Goal: Transaction & Acquisition: Subscribe to service/newsletter

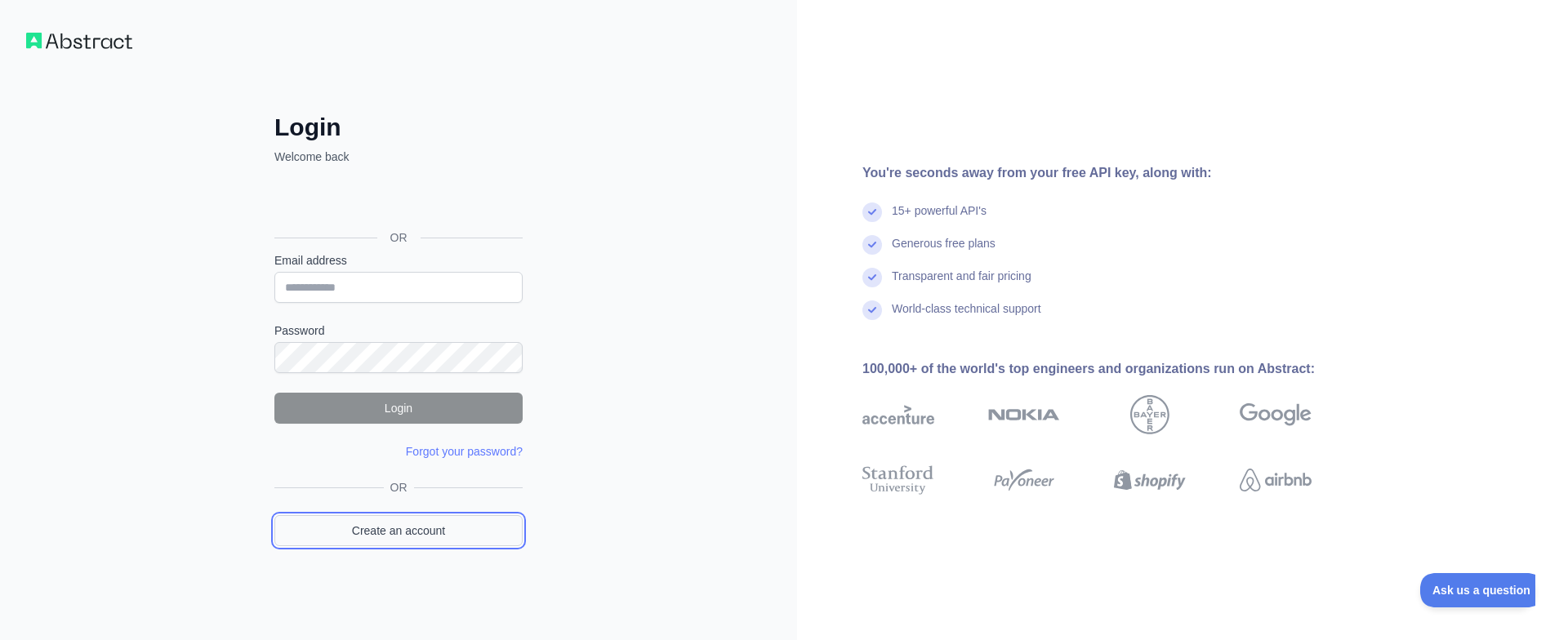
click at [390, 527] on link "Create an account" at bounding box center [398, 530] width 248 height 31
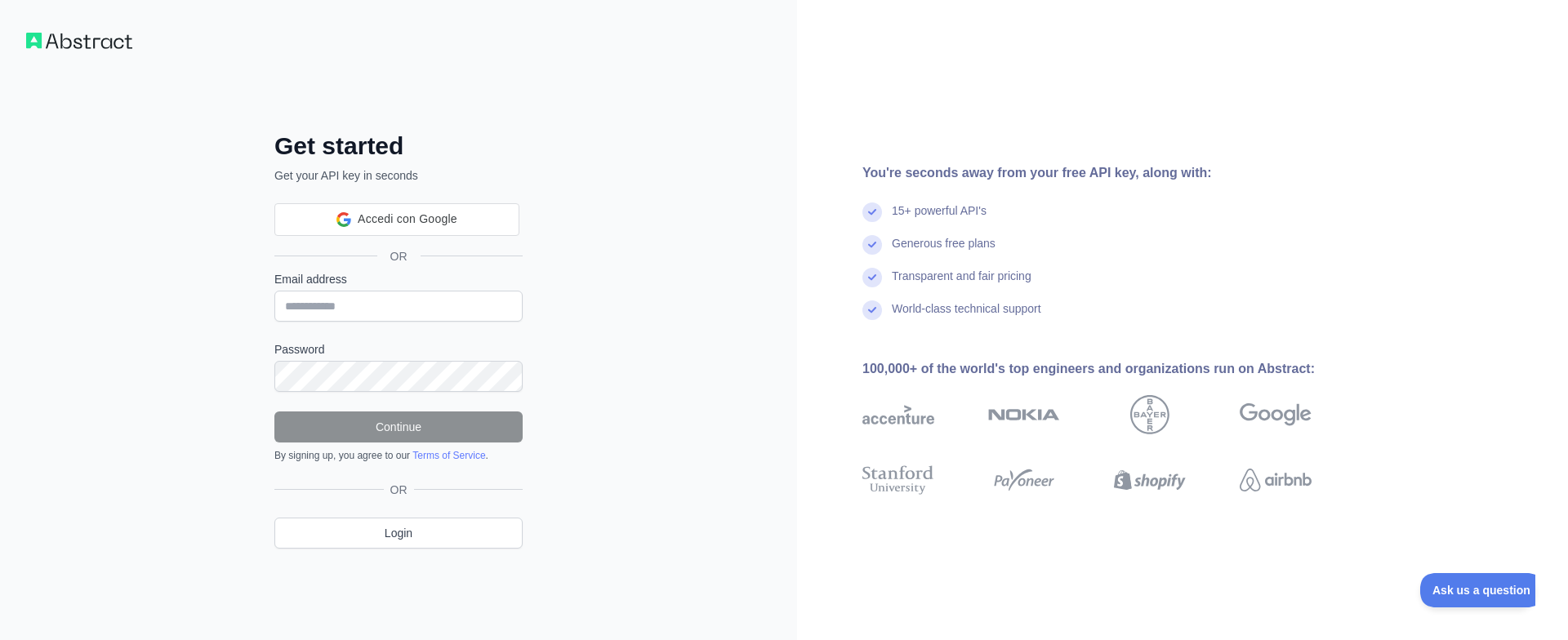
click at [405, 305] on form "Email address Password Continue By signing up, you agree to our Terms of Servic…" at bounding box center [398, 367] width 248 height 191
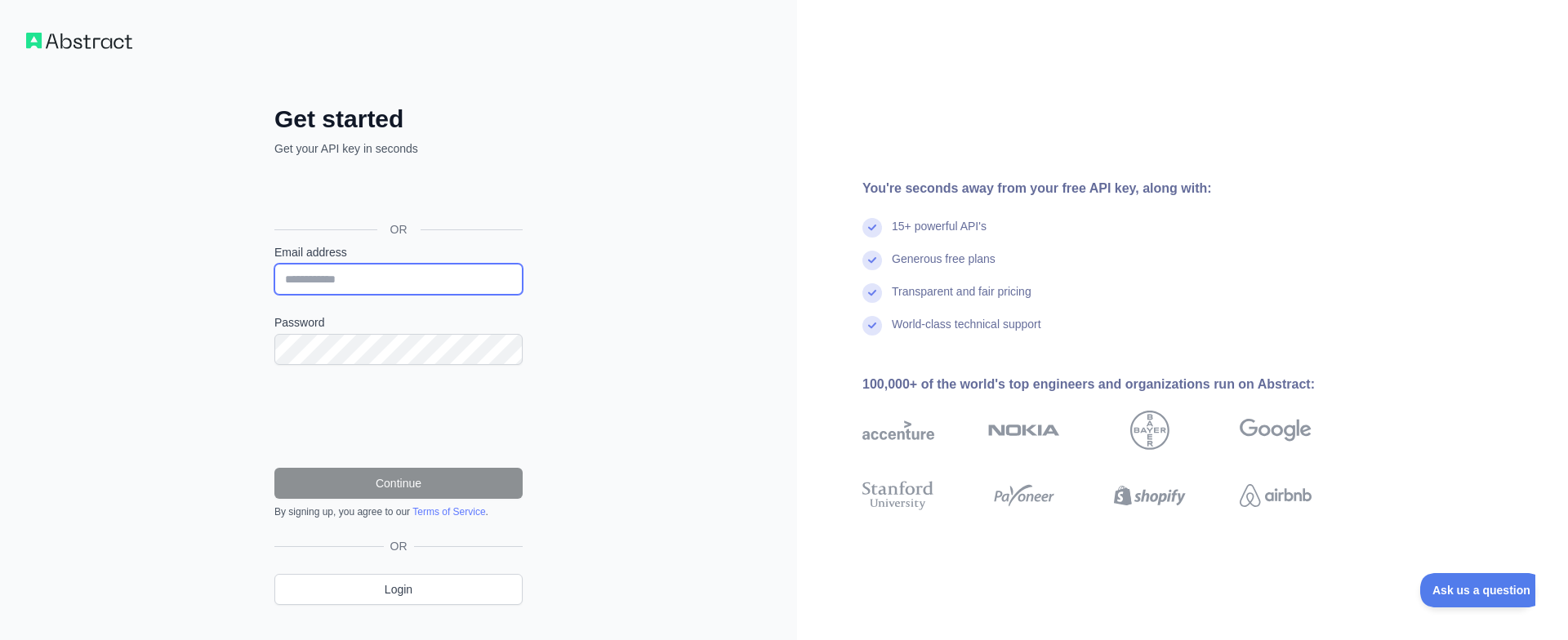
click at [381, 281] on input "Email address" at bounding box center [398, 278] width 248 height 31
paste input "**********"
type input "**********"
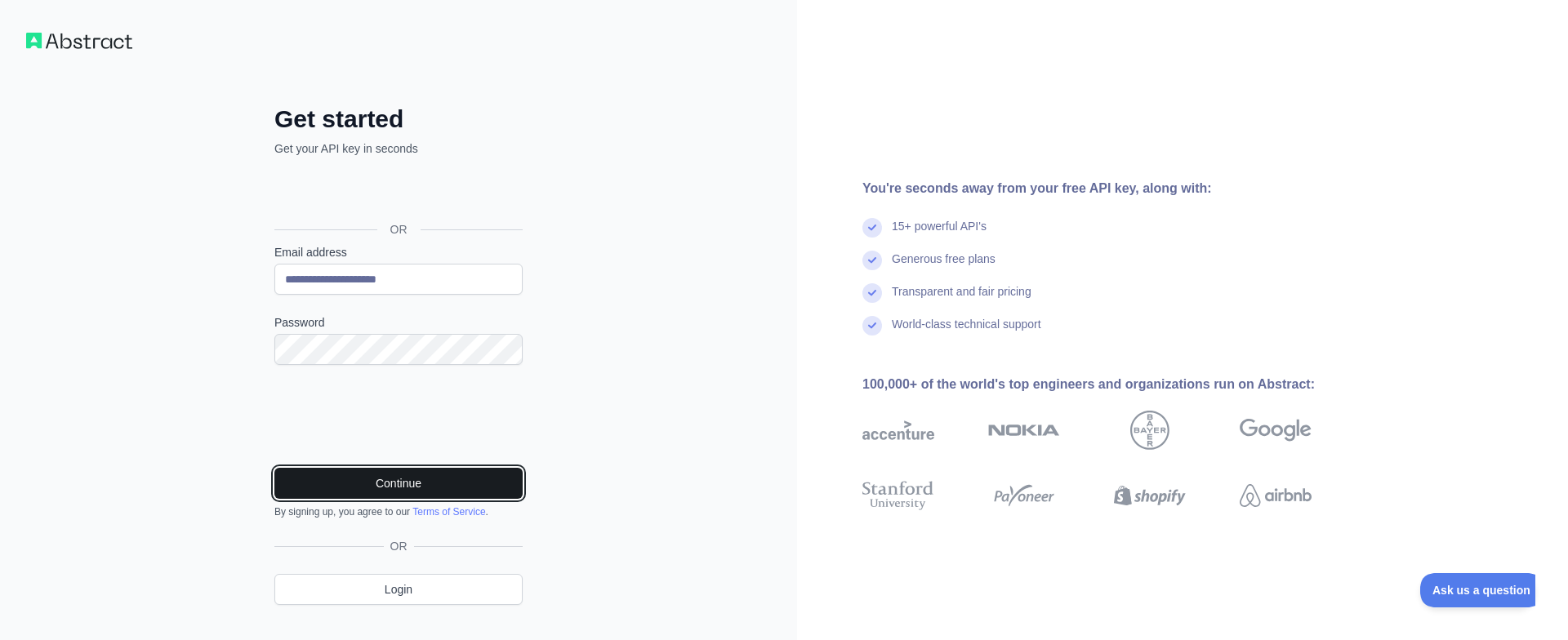
click at [443, 486] on button "Continue" at bounding box center [398, 483] width 248 height 31
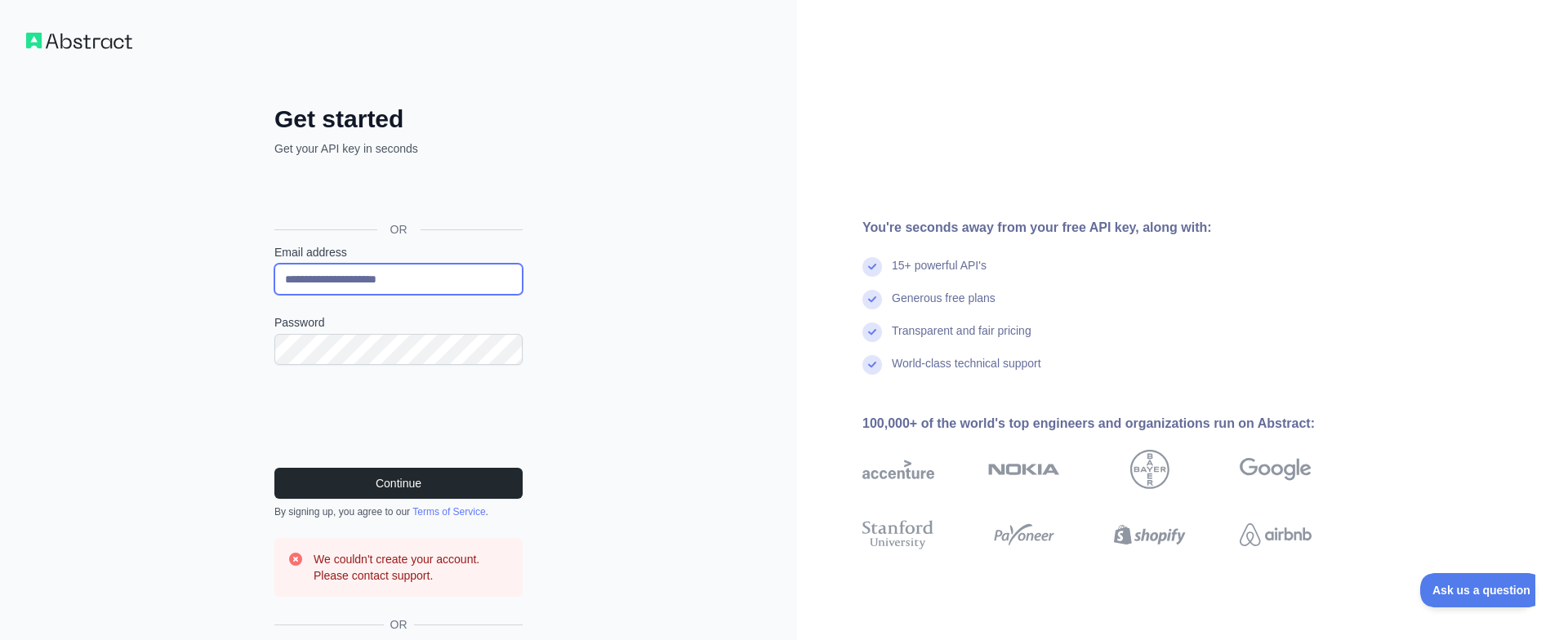
click at [446, 272] on input "**********" at bounding box center [398, 278] width 248 height 31
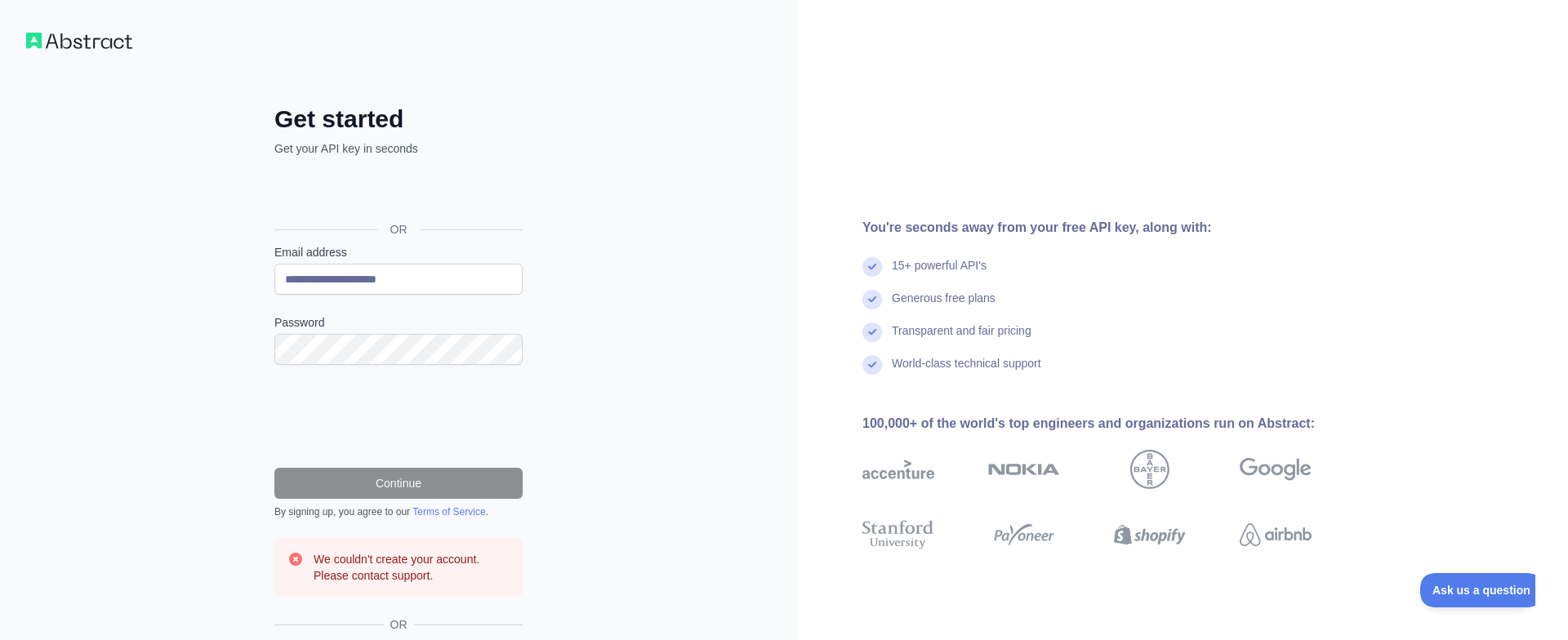
click at [425, 192] on div "Accedi con Google. Si apre in una nuova scheda" at bounding box center [396, 193] width 245 height 36
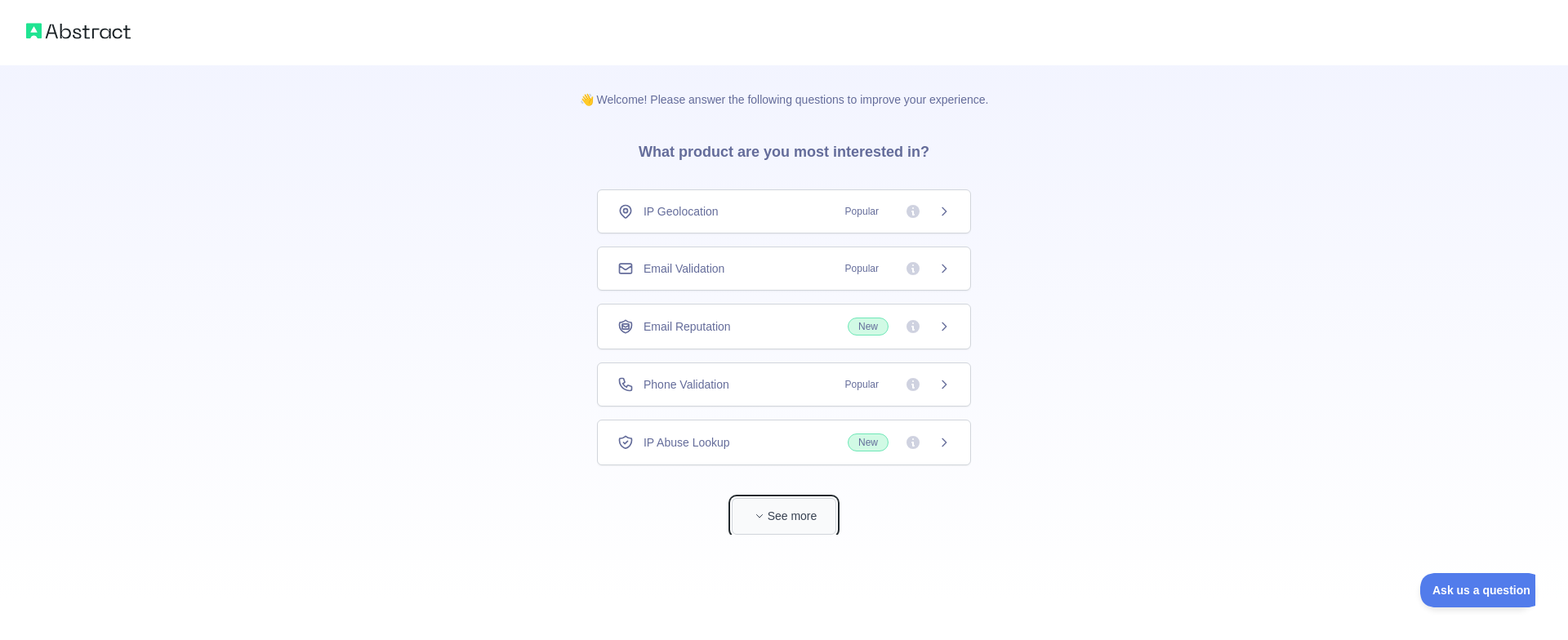
click at [799, 499] on button "See more" at bounding box center [784, 517] width 104 height 37
click at [941, 384] on icon at bounding box center [944, 385] width 13 height 13
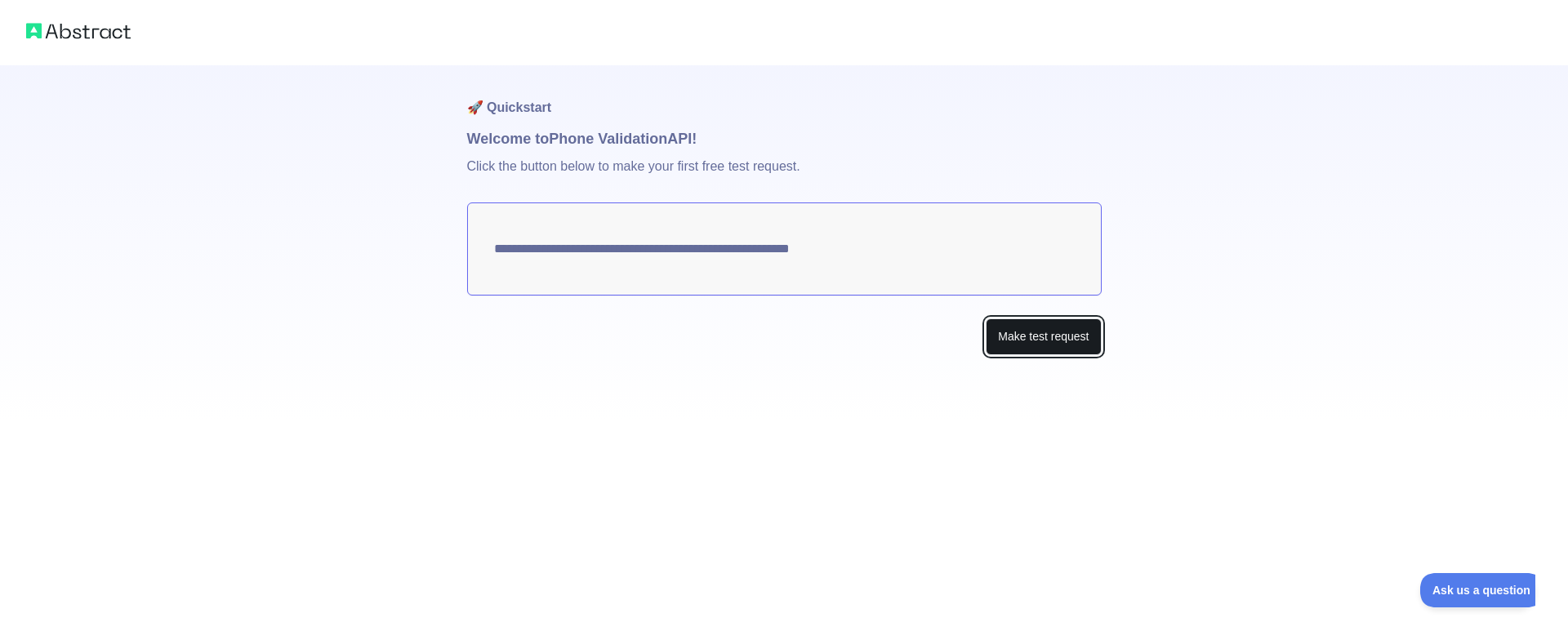
click at [1034, 350] on button "Make test request" at bounding box center [1043, 337] width 115 height 37
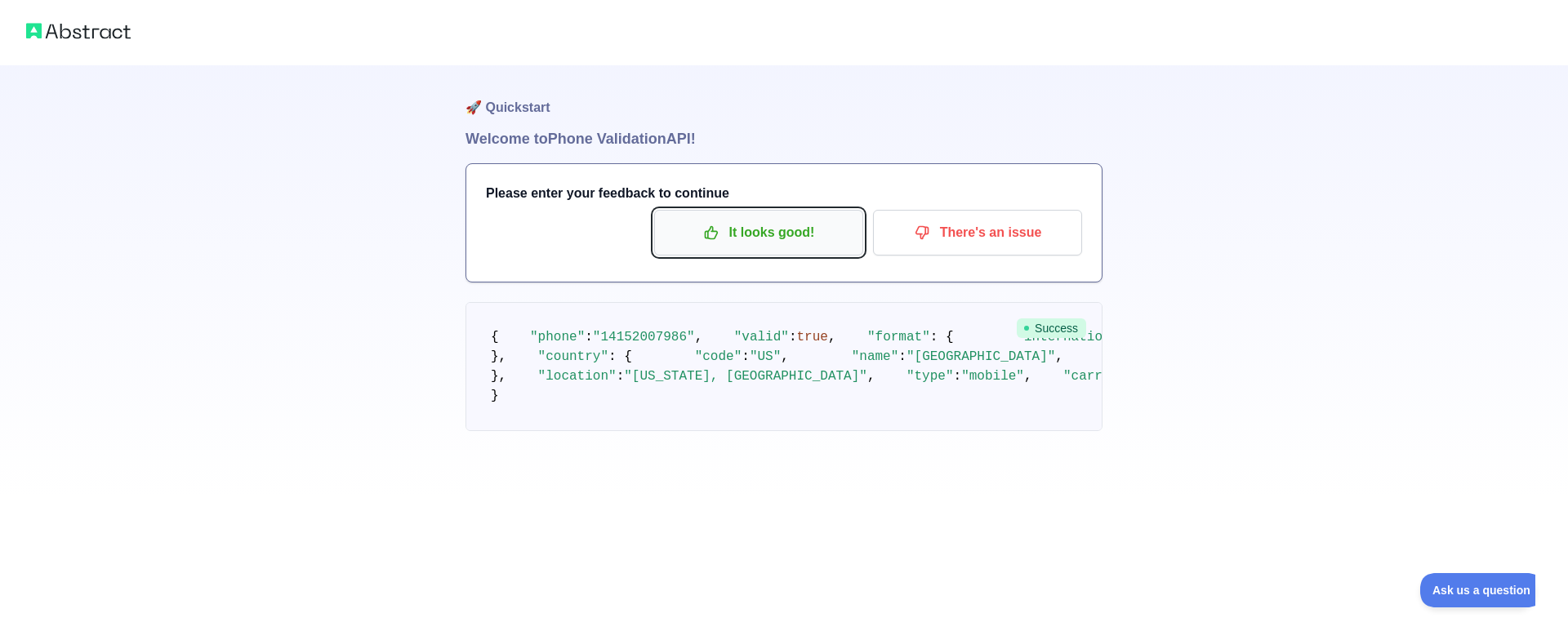
click at [728, 230] on p "It looks good!" at bounding box center [758, 232] width 185 height 27
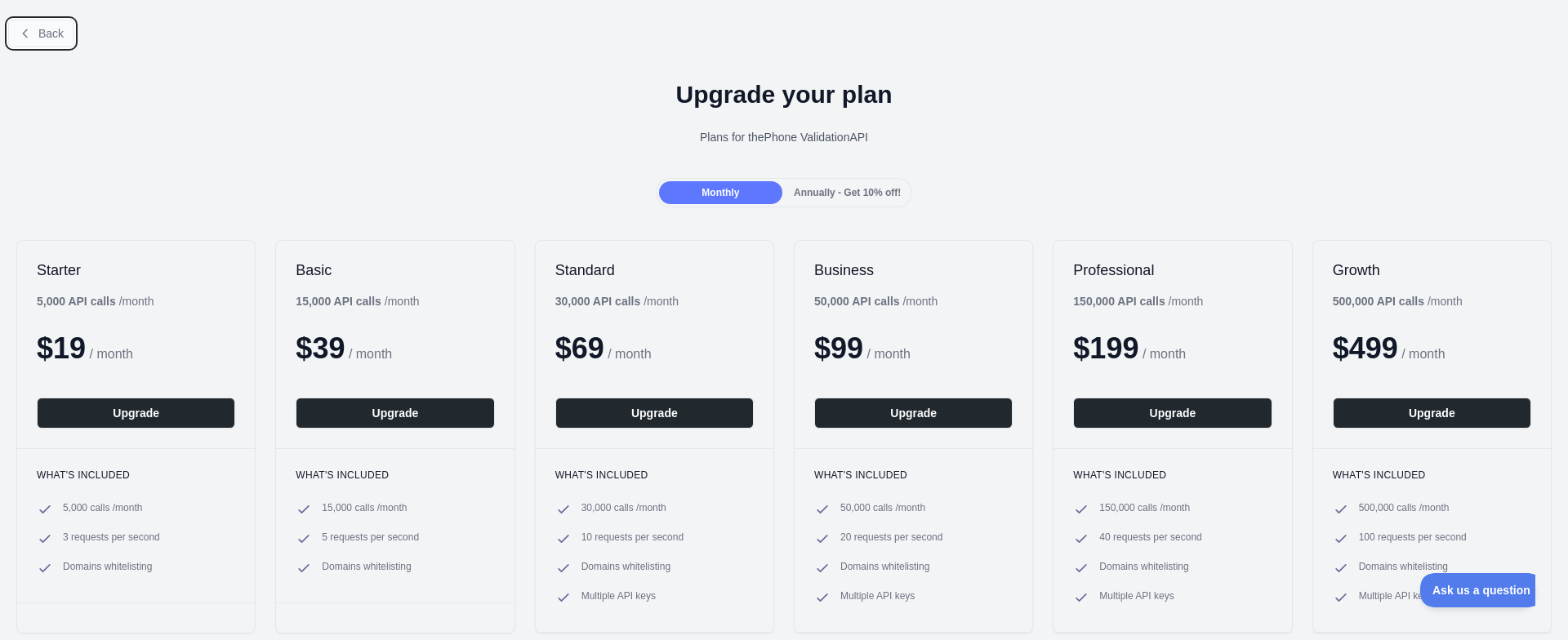
click at [34, 33] on button "Back" at bounding box center [41, 33] width 66 height 27
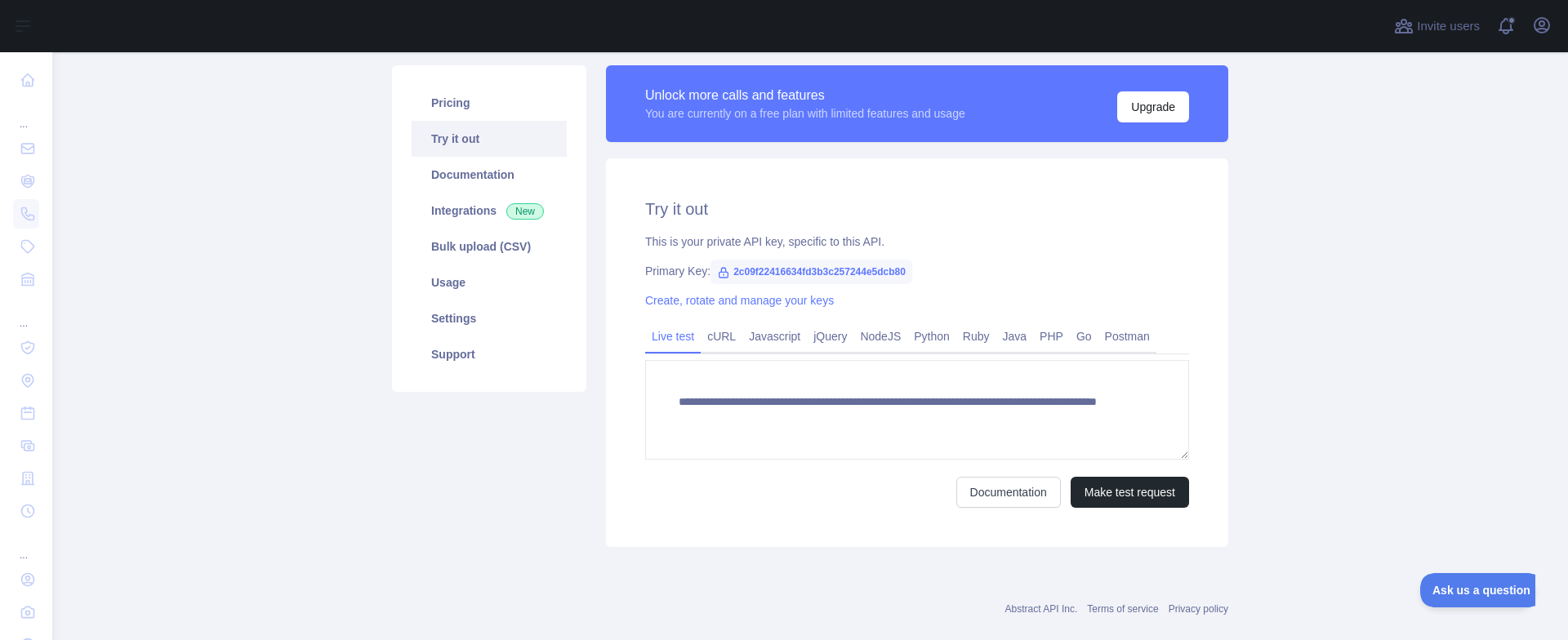
scroll to position [133, 0]
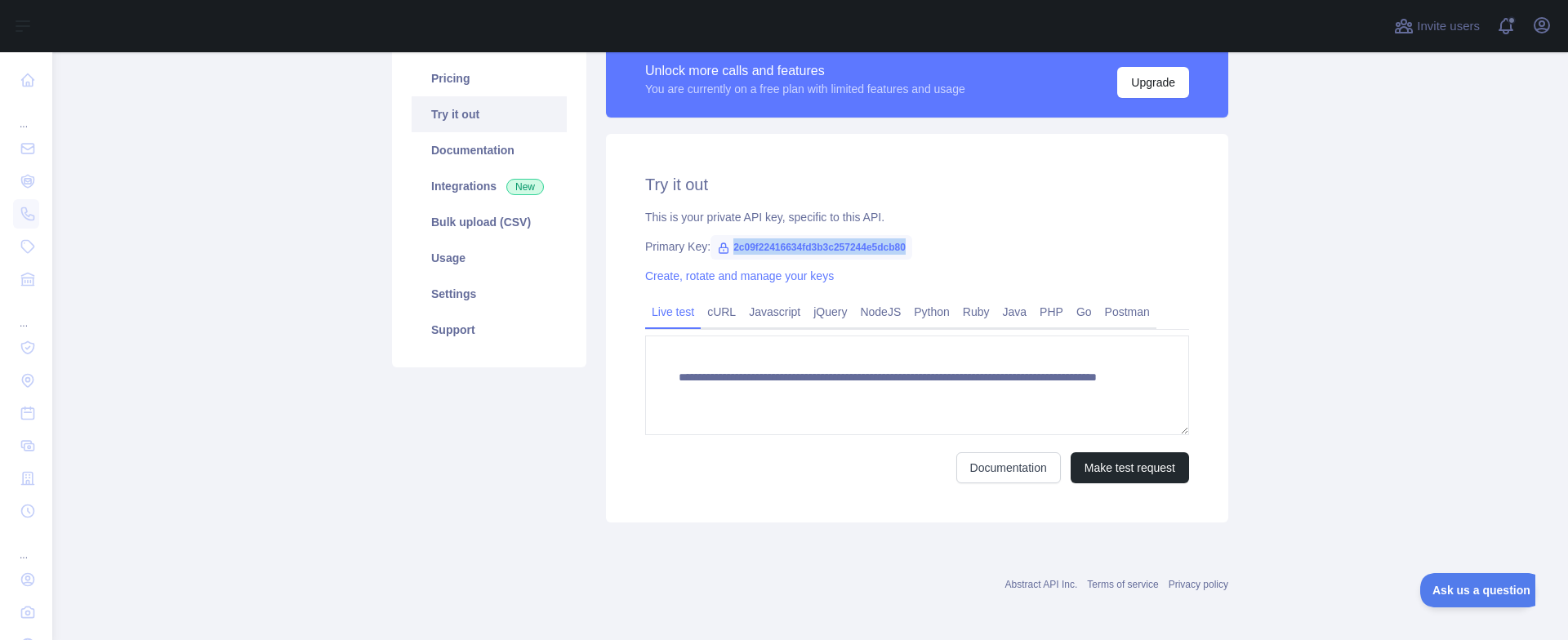
drag, startPoint x: 729, startPoint y: 249, endPoint x: 911, endPoint y: 248, distance: 182.0
click at [911, 248] on span "2c09f22416634fd3b3c257244e5dcb80" at bounding box center [811, 248] width 202 height 25
copy span "2c09f22416634fd3b3c257244e5dcb80"
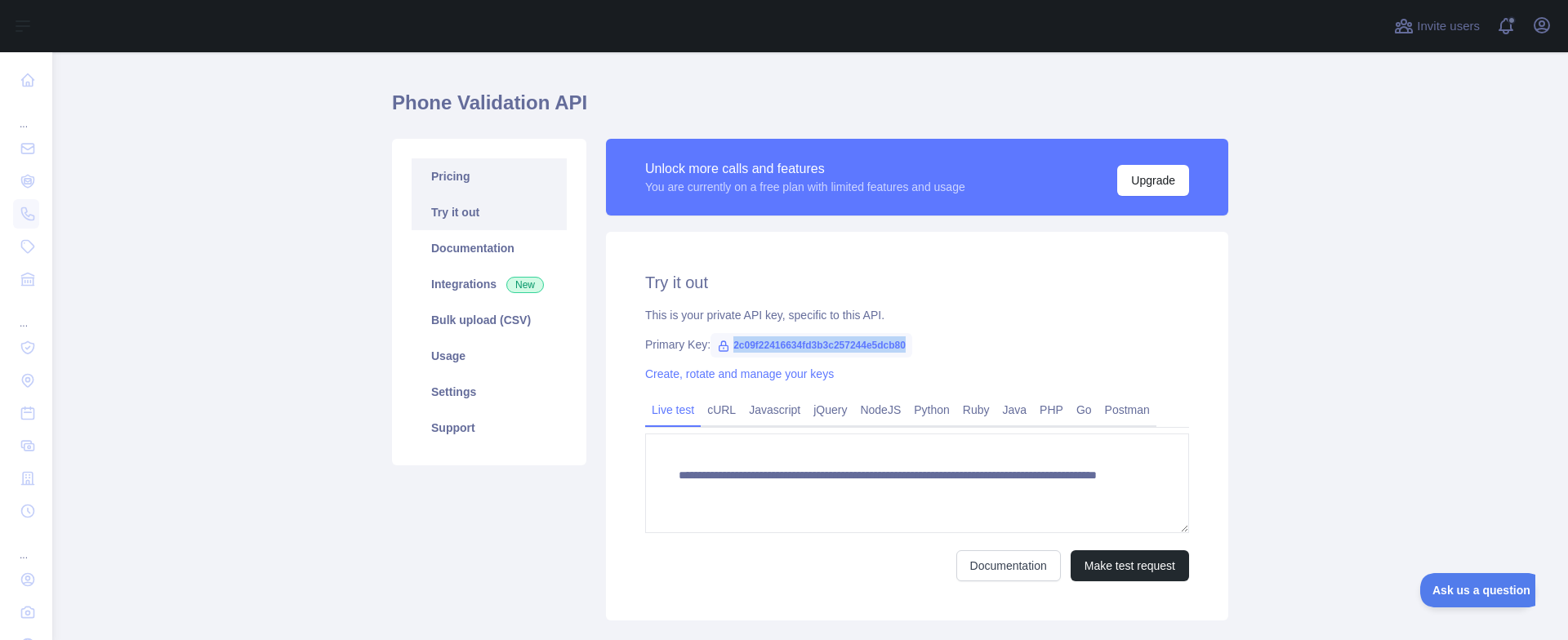
click at [475, 187] on link "Pricing" at bounding box center [490, 176] width 156 height 36
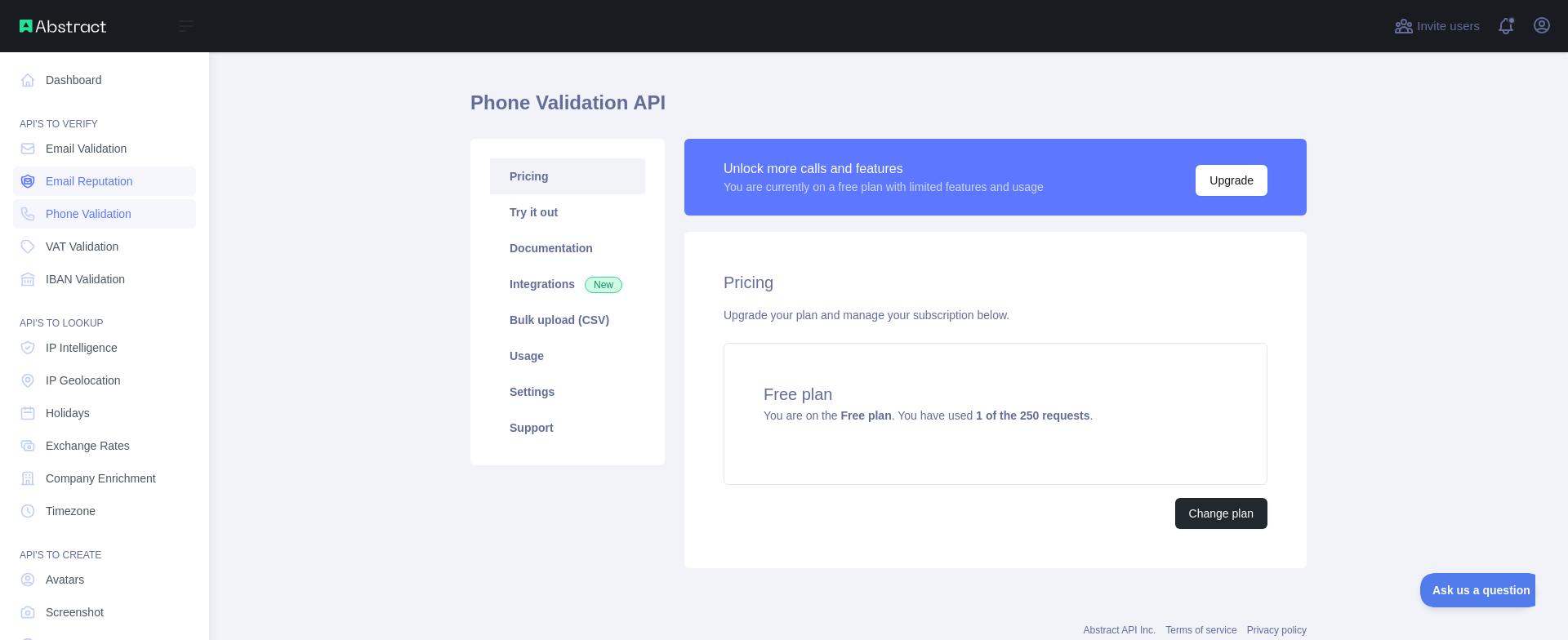
click at [27, 184] on icon at bounding box center [27, 181] width 6 height 5
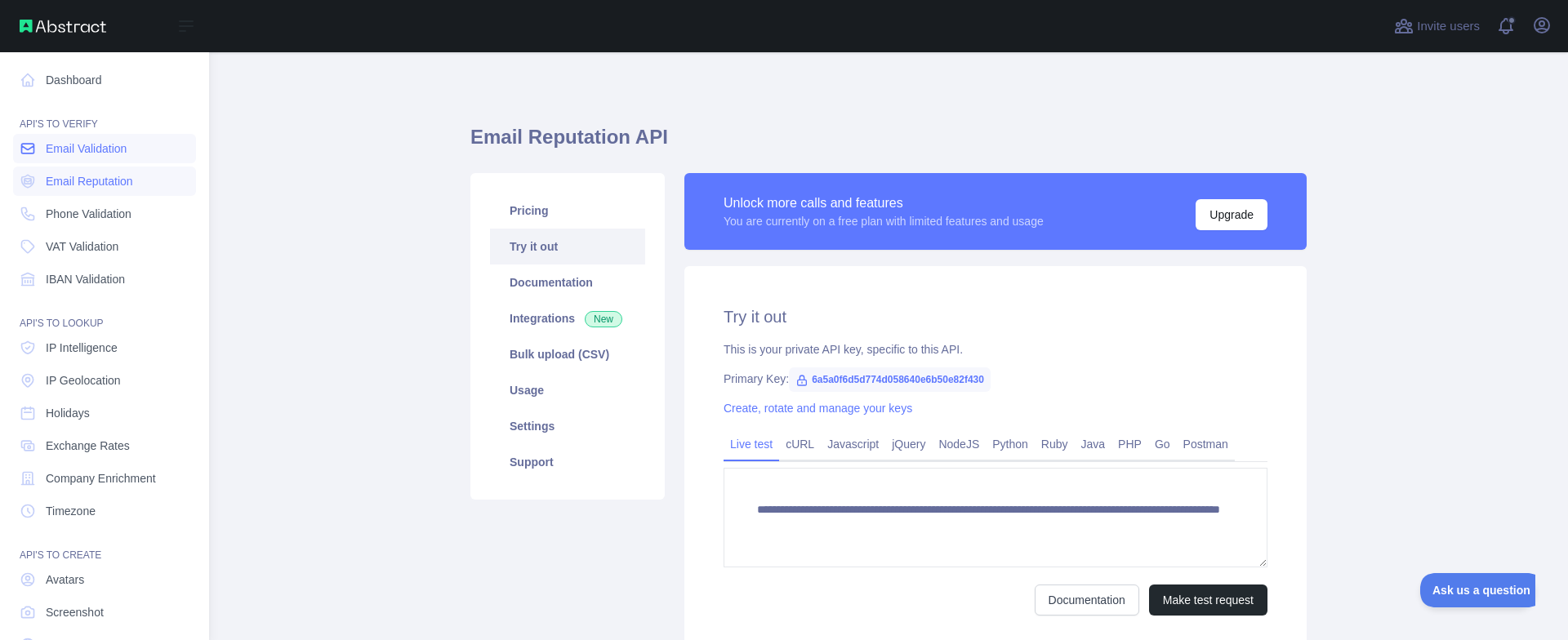
click at [101, 156] on span "Email Validation" at bounding box center [86, 149] width 80 height 16
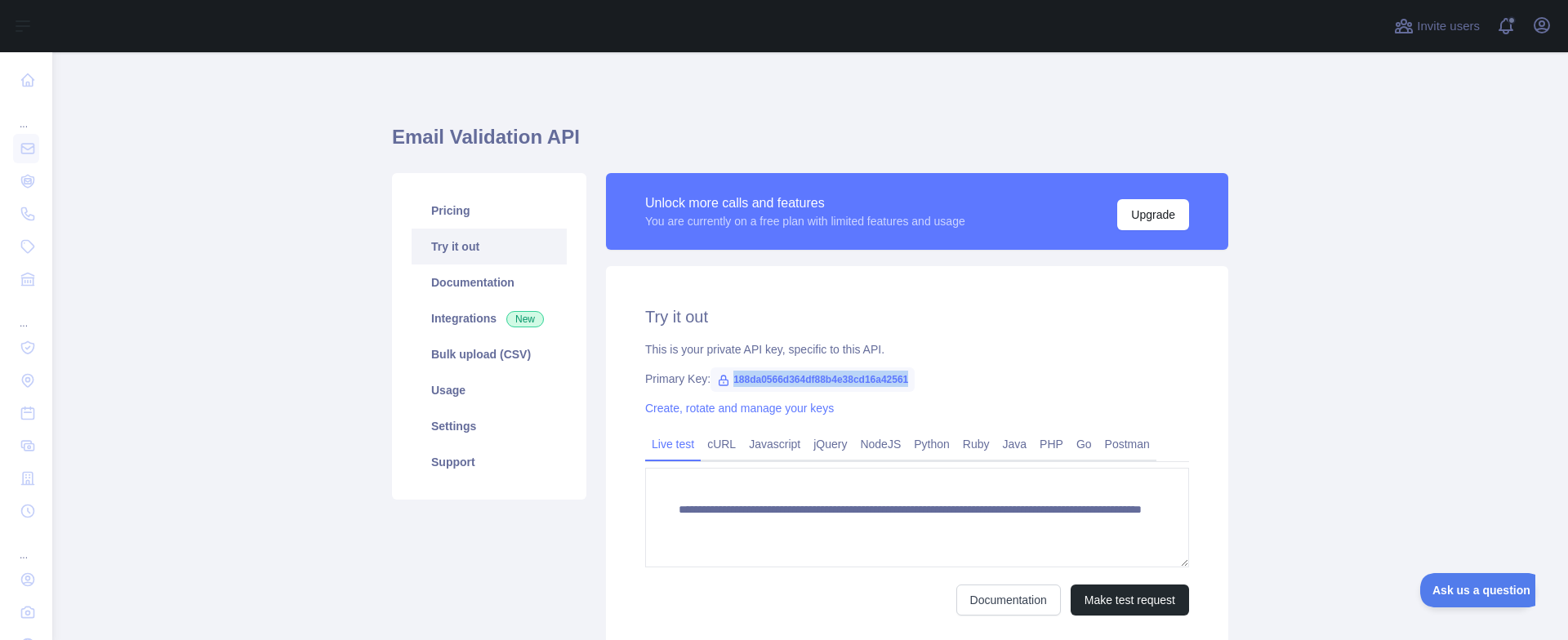
drag, startPoint x: 908, startPoint y: 378, endPoint x: 727, endPoint y: 380, distance: 181.0
click at [727, 380] on span "188da0566d364df88b4e38cd16a42561" at bounding box center [812, 380] width 204 height 25
copy span "188da0566d364df88b4e38cd16a42561"
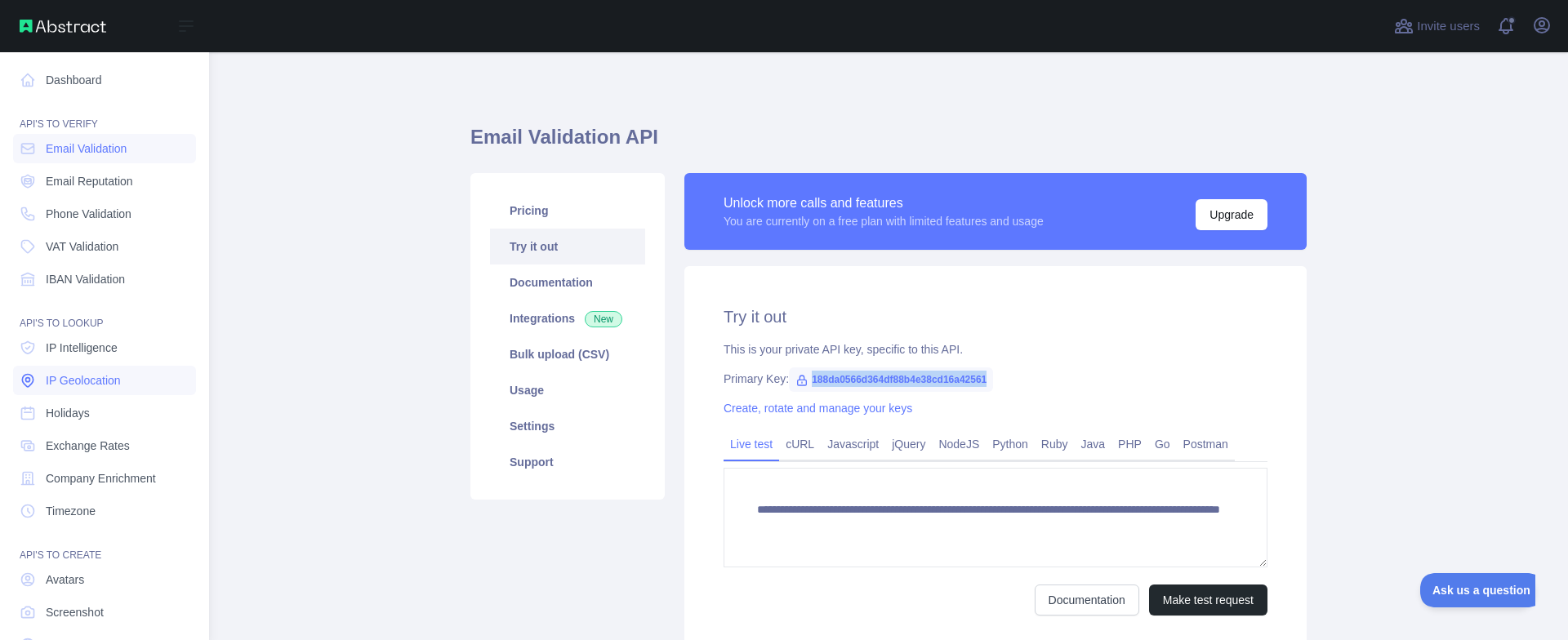
click at [103, 384] on span "IP Geolocation" at bounding box center [83, 380] width 75 height 16
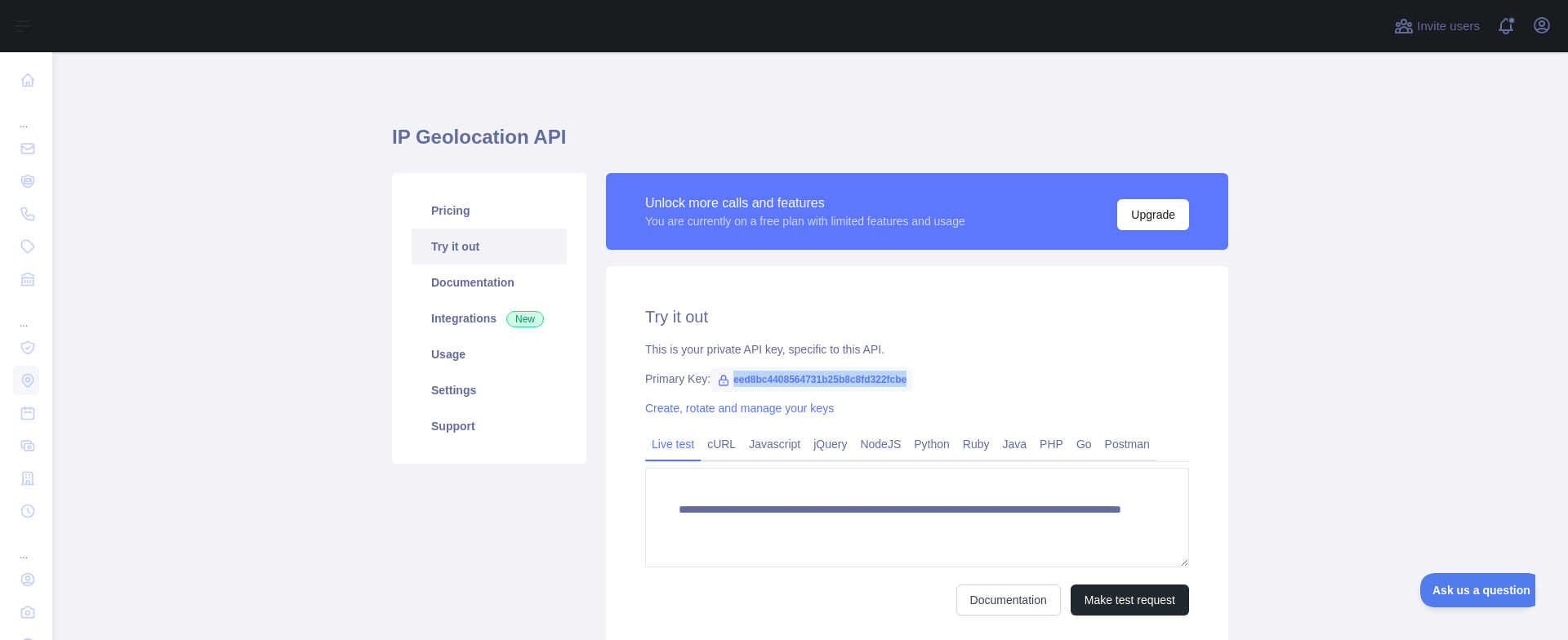
drag, startPoint x: 733, startPoint y: 380, endPoint x: 917, endPoint y: 382, distance: 184.0
click at [917, 382] on div "Primary Key: eed8bc4408564731b25b8c8fd322fcbe" at bounding box center [917, 378] width 544 height 16
copy span "eed8bc4408564731b25b8c8fd322fcbe"
